Goal: Information Seeking & Learning: Learn about a topic

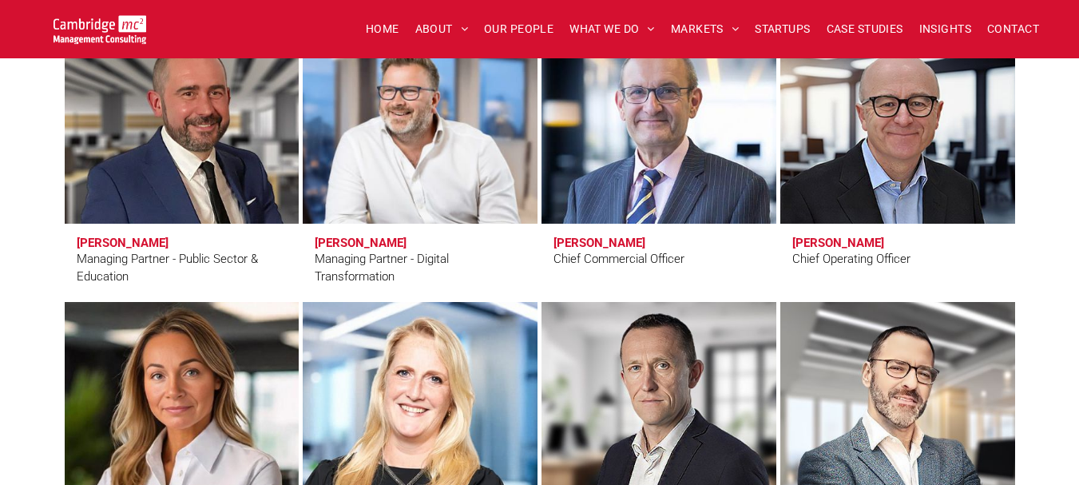
scroll to position [1357, 0]
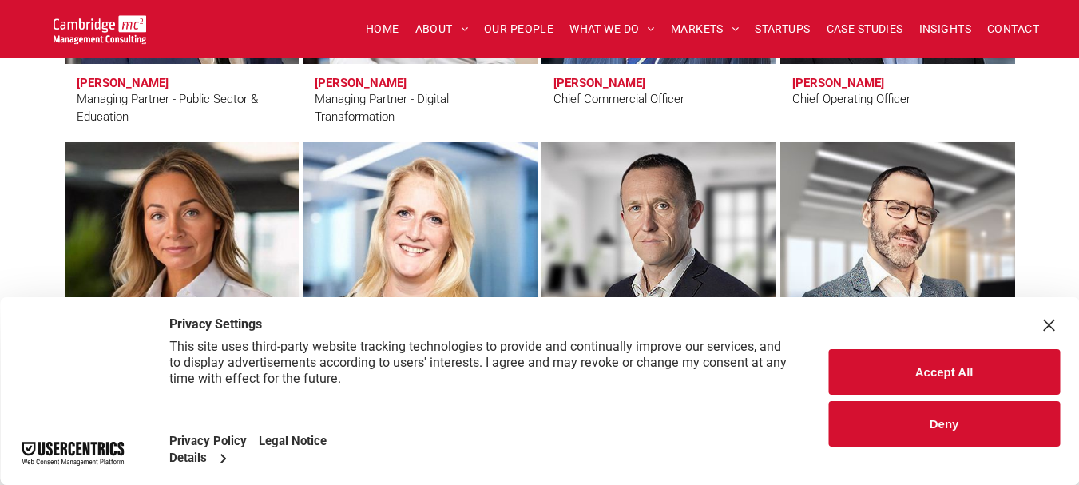
click at [888, 426] on button "Deny" at bounding box center [944, 424] width 232 height 46
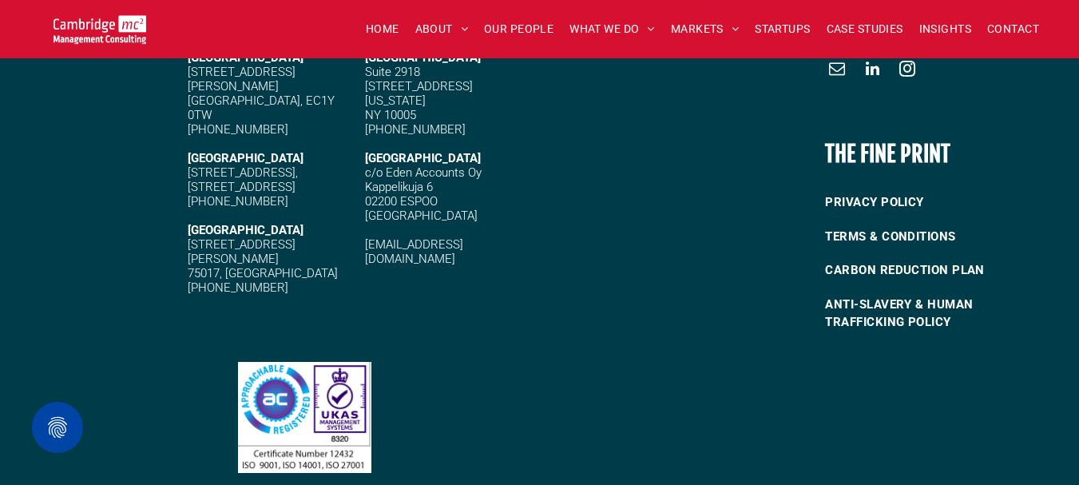
scroll to position [6946, 0]
